Goal: Transaction & Acquisition: Purchase product/service

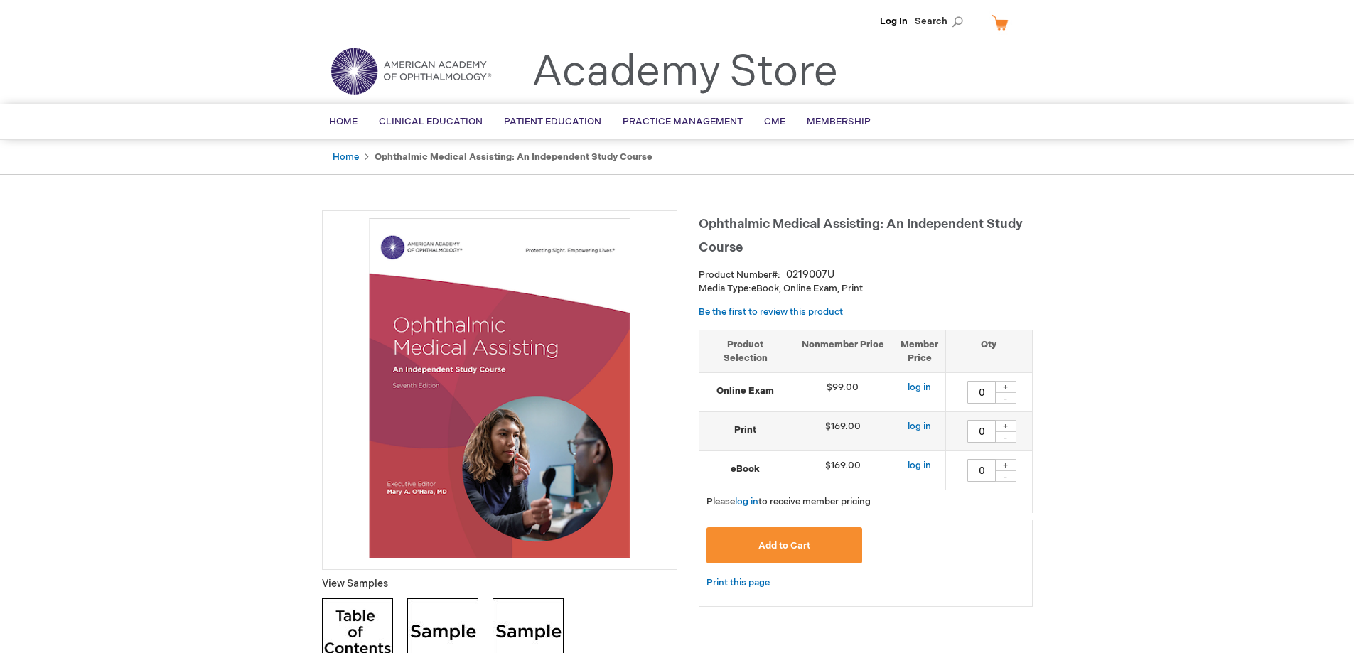
click at [527, 433] on img at bounding box center [500, 388] width 340 height 340
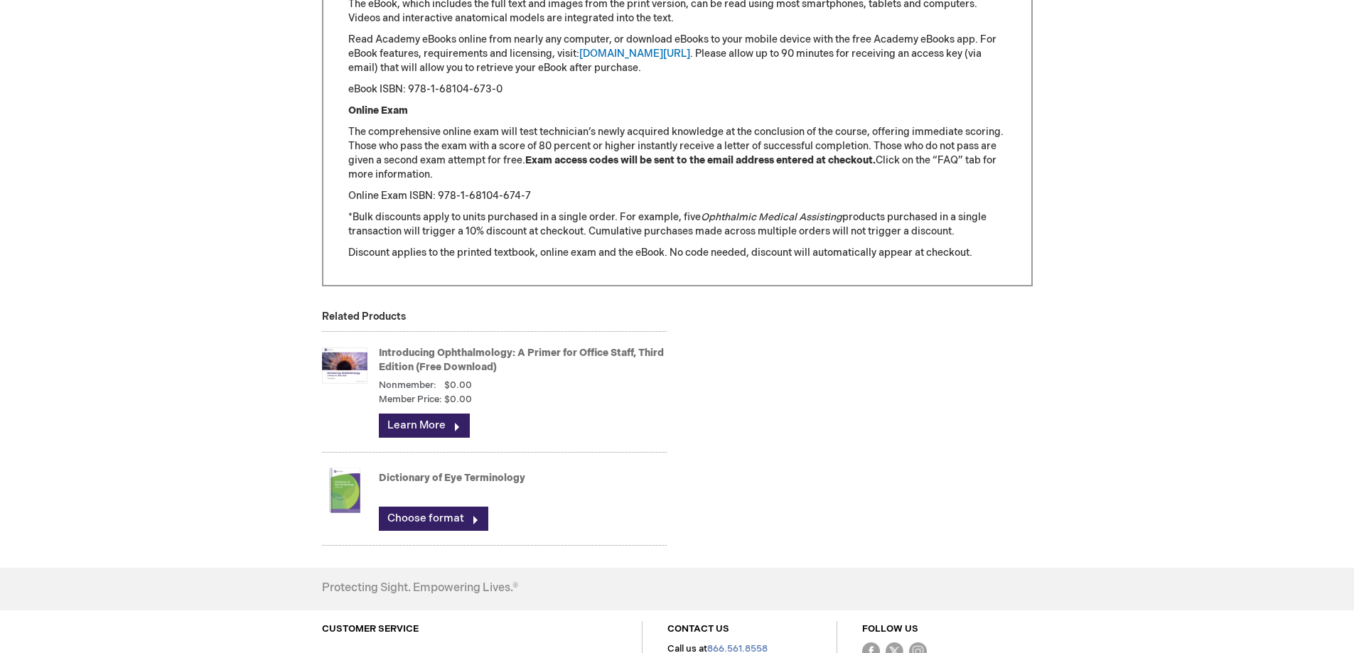
scroll to position [1776, 0]
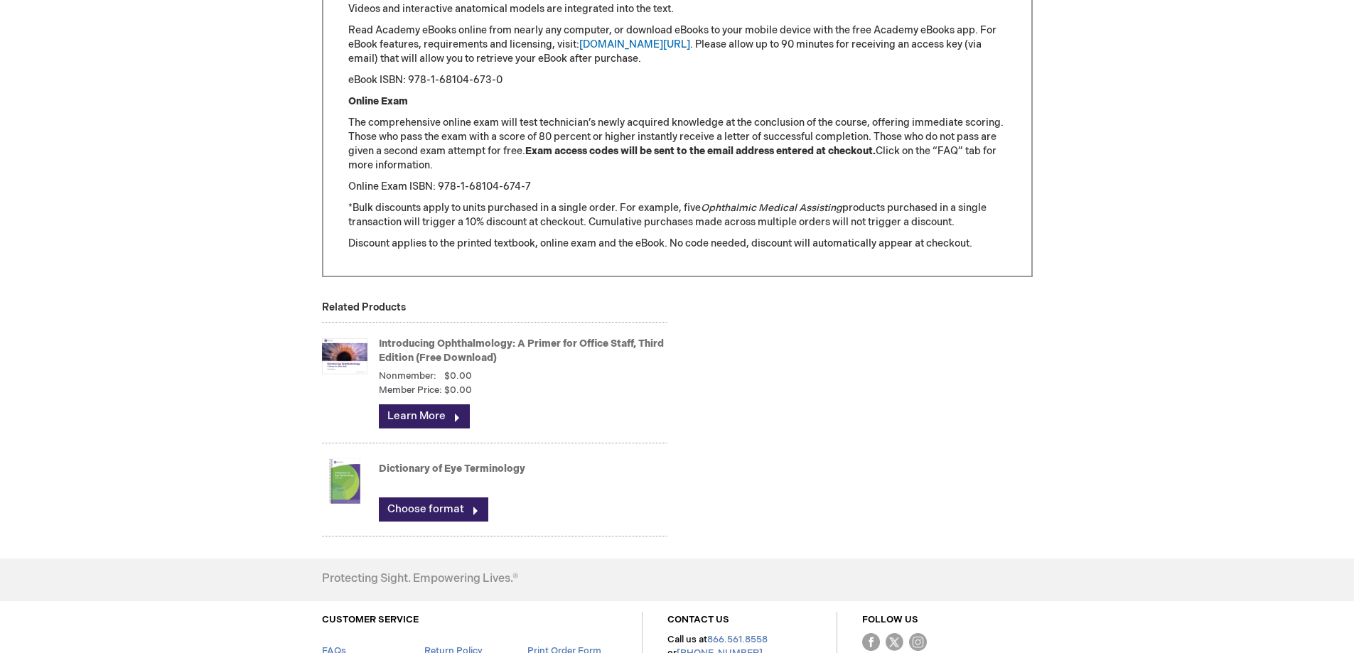
click at [428, 343] on link "Introducing Ophthalmology: A Primer for Office Staff, Third Edition (Free Downl…" at bounding box center [521, 351] width 285 height 26
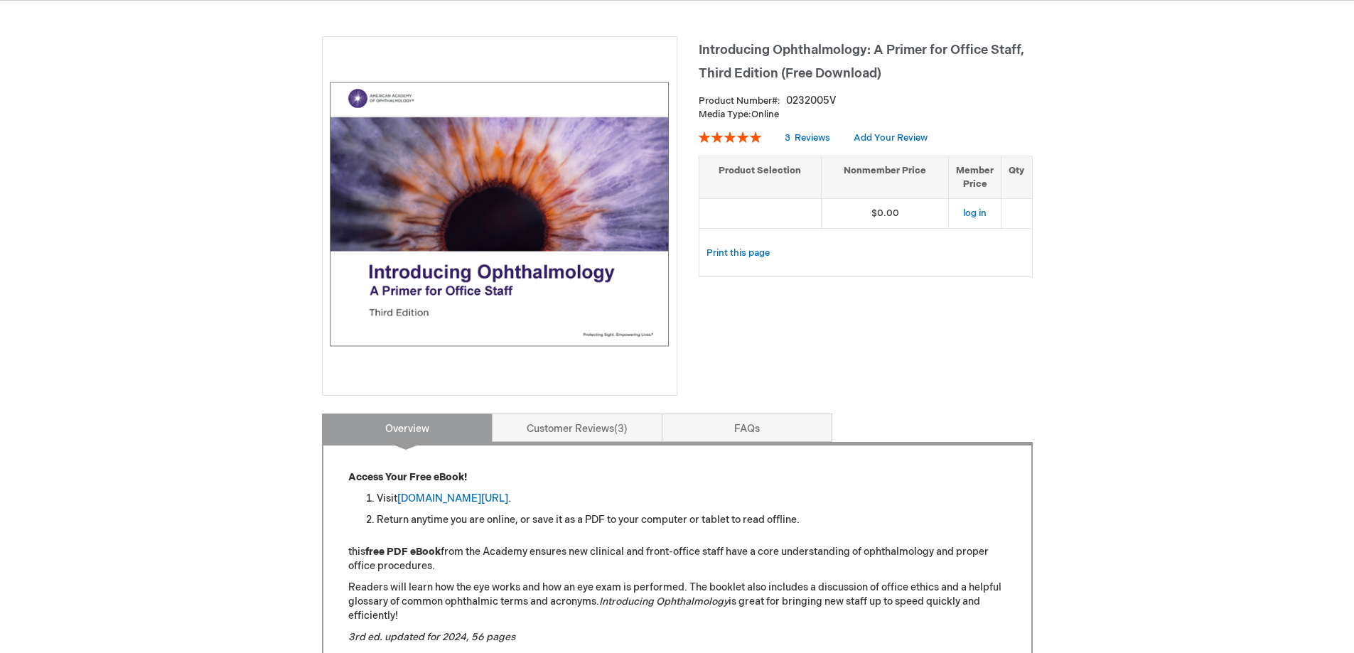
scroll to position [142, 0]
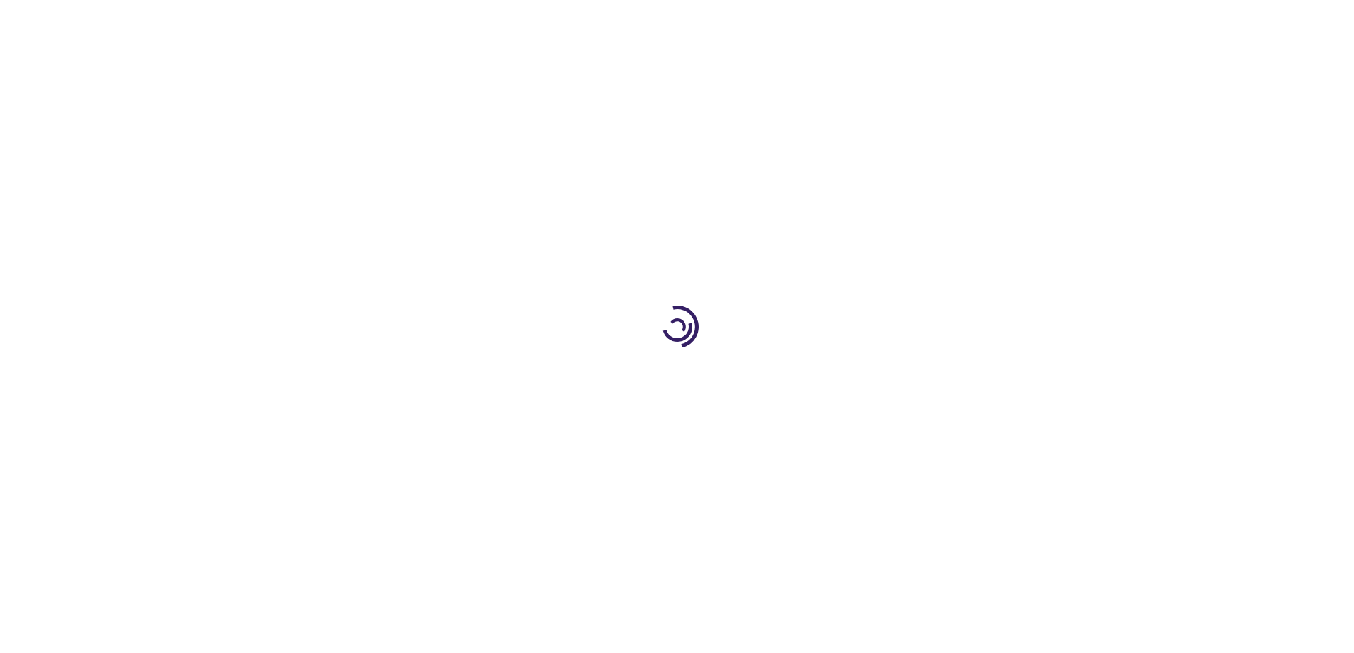
type input "0"
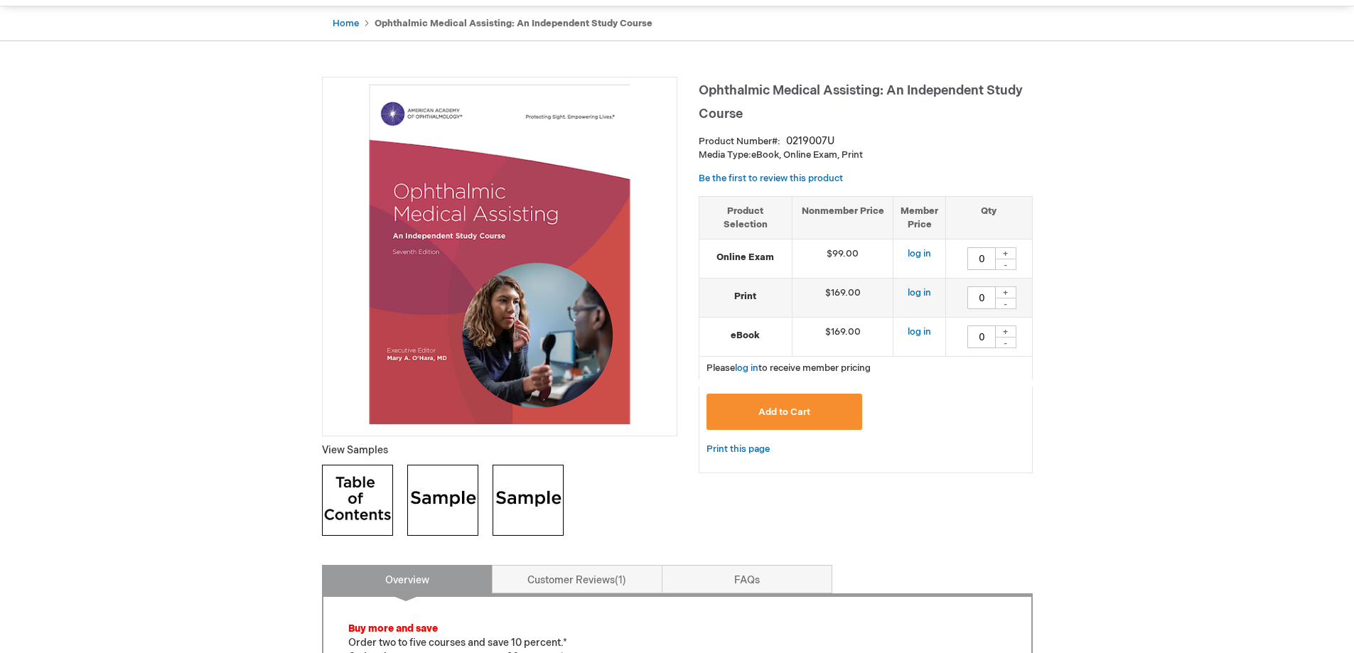
scroll to position [284, 0]
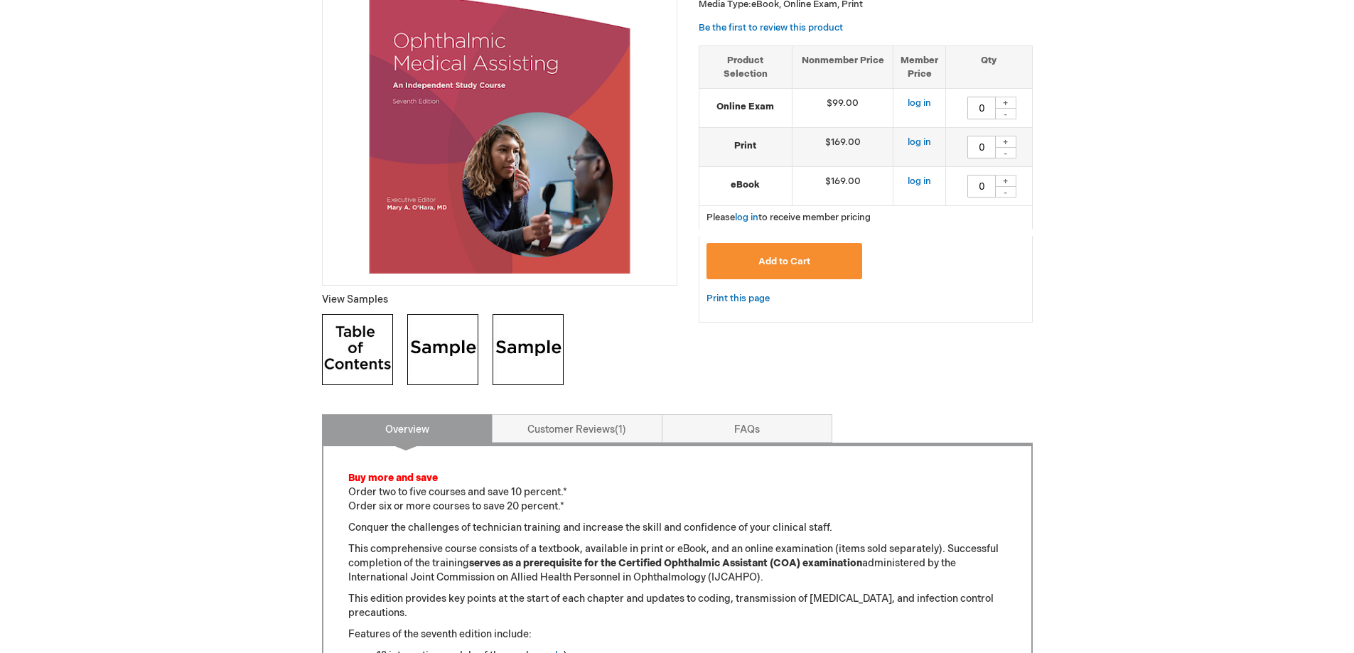
click at [424, 348] on img at bounding box center [442, 349] width 71 height 71
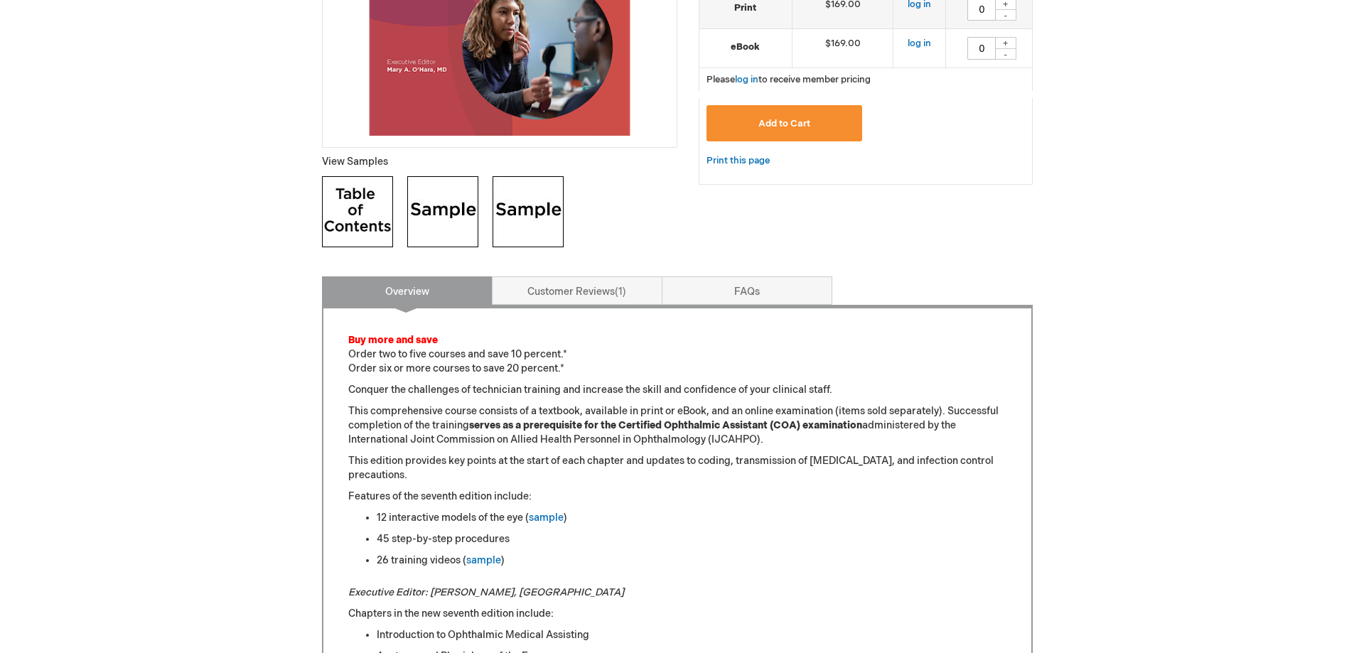
scroll to position [426, 0]
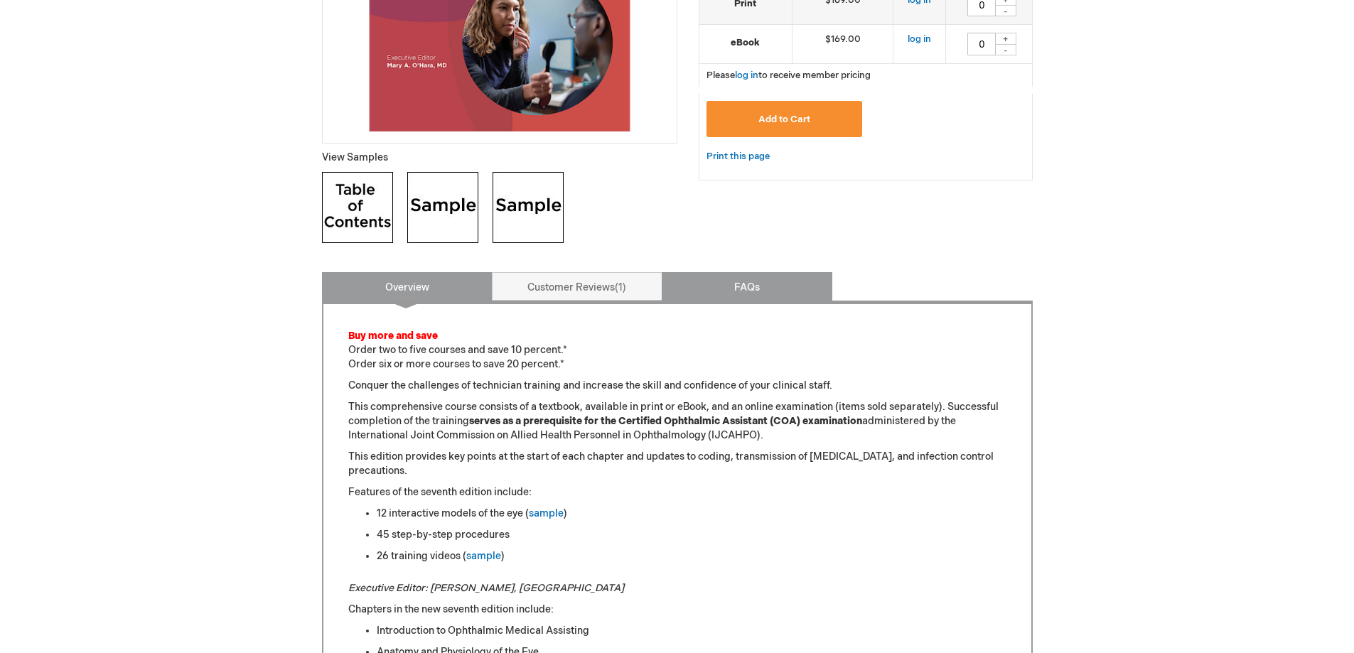
click at [713, 281] on link "FAQs" at bounding box center [747, 286] width 171 height 28
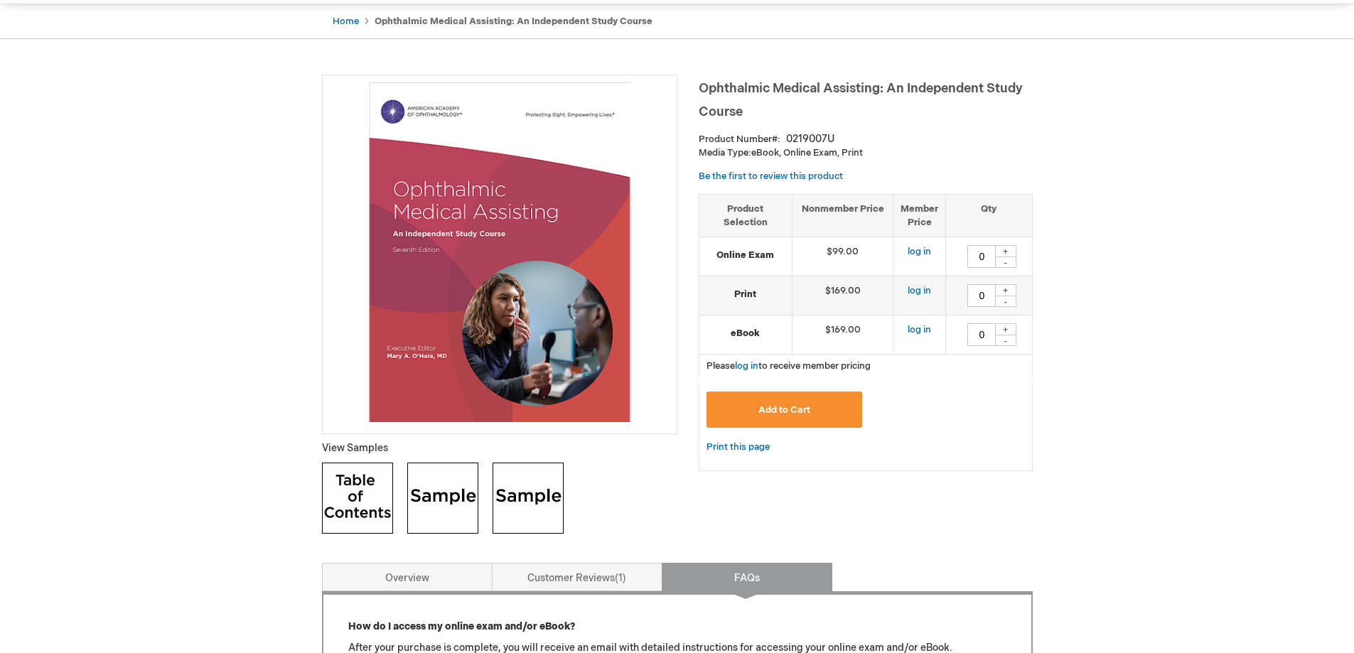
scroll to position [0, 0]
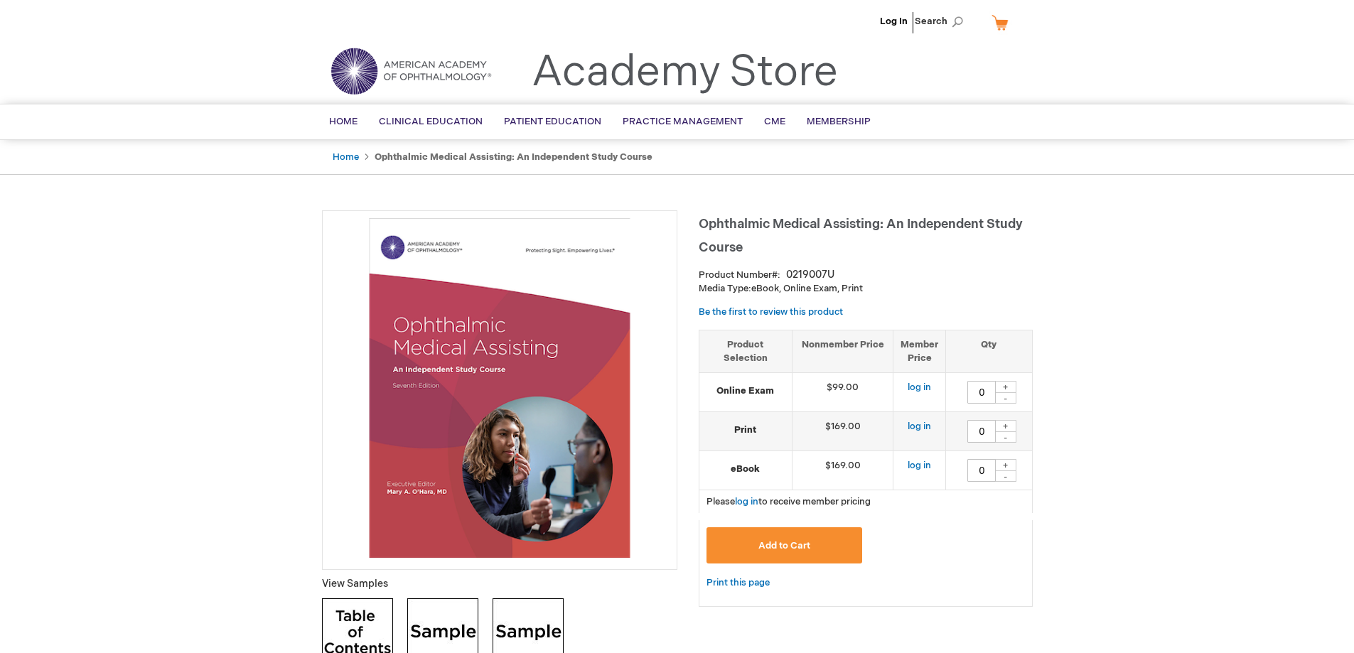
click at [1008, 386] on div "+" at bounding box center [1005, 387] width 21 height 12
type input "1"
click at [787, 538] on button "Add to Cart" at bounding box center [784, 545] width 156 height 36
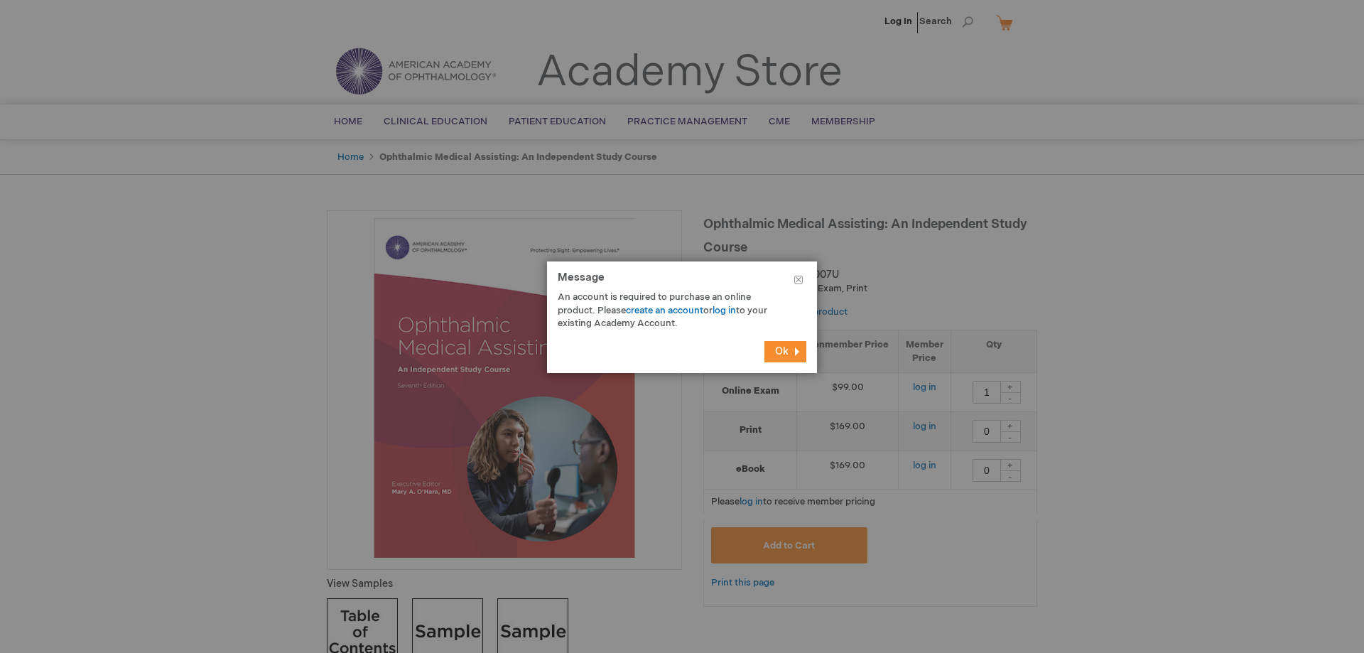
click at [778, 344] on button "Ok" at bounding box center [786, 351] width 42 height 21
